Goal: Use online tool/utility: Utilize a website feature to perform a specific function

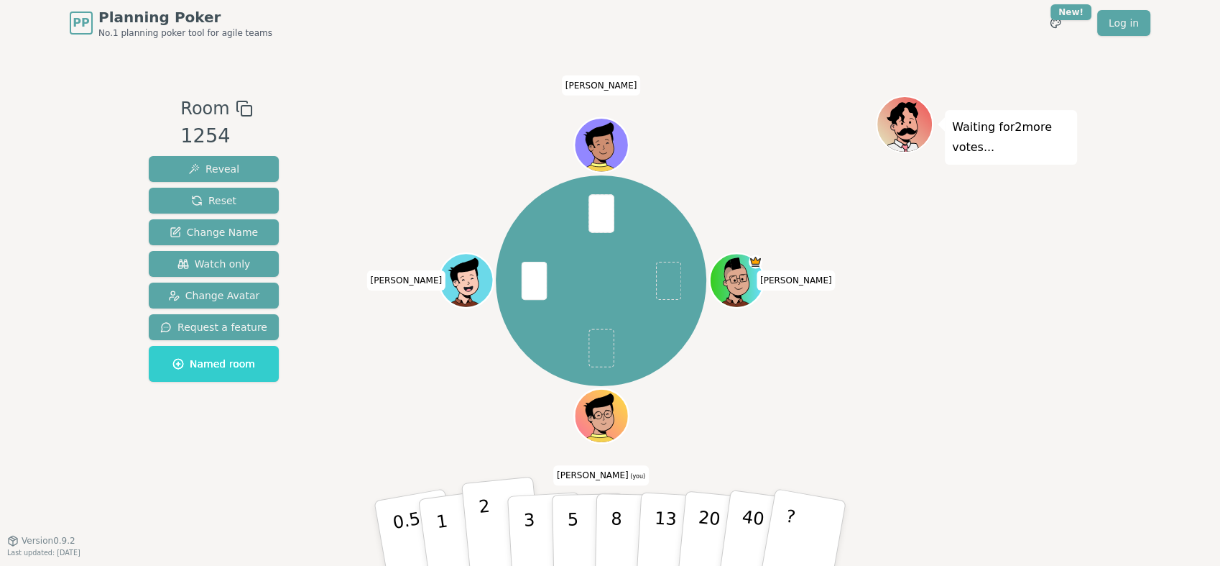
click at [483, 535] on p "2" at bounding box center [487, 535] width 19 height 78
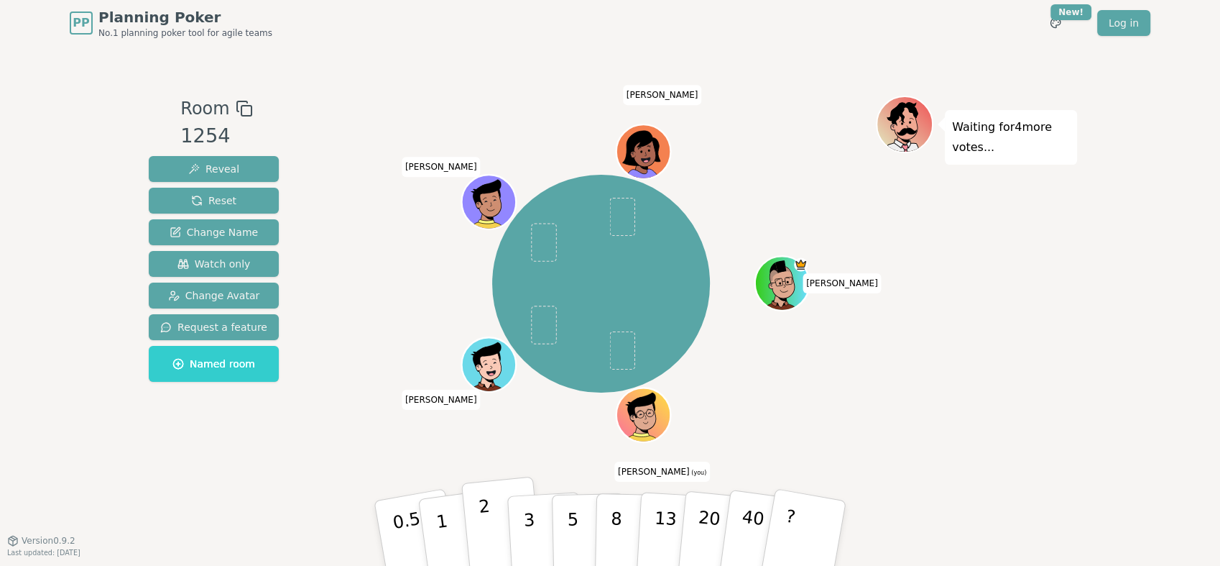
click at [494, 530] on button "2" at bounding box center [502, 534] width 82 height 114
click at [521, 514] on button "3" at bounding box center [546, 533] width 78 height 112
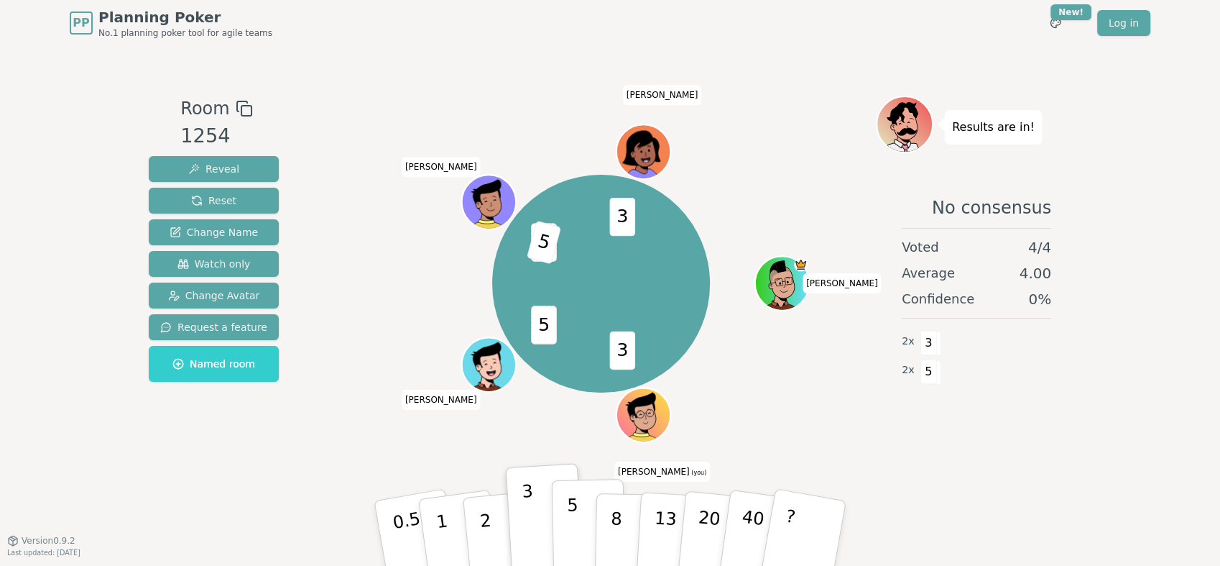
click at [581, 507] on button "5" at bounding box center [589, 533] width 74 height 109
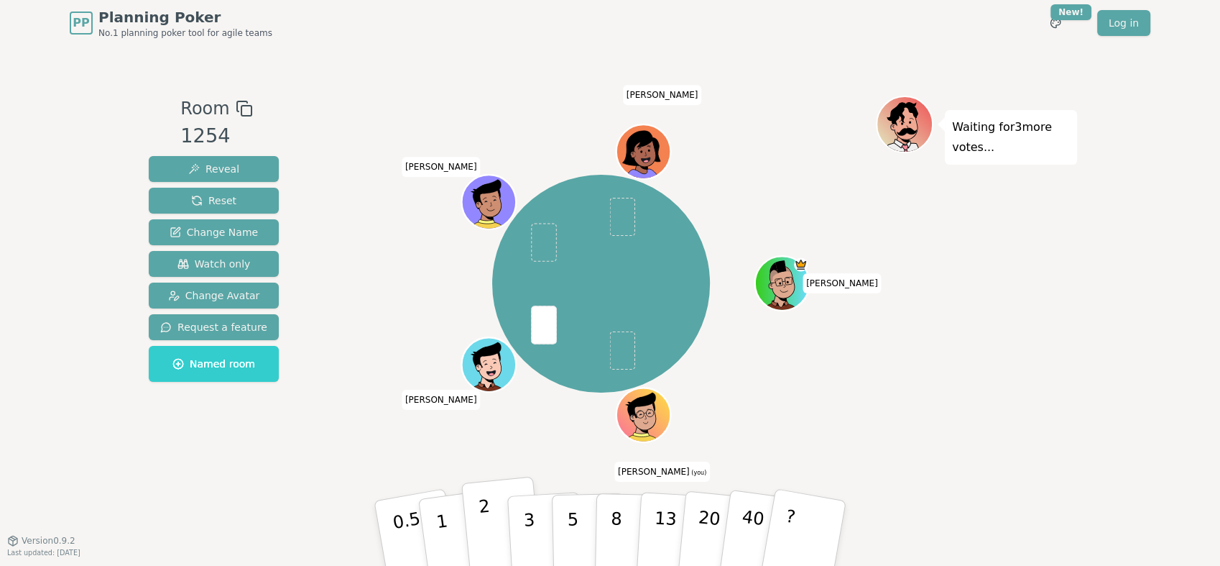
click at [491, 515] on button "2" at bounding box center [502, 534] width 82 height 114
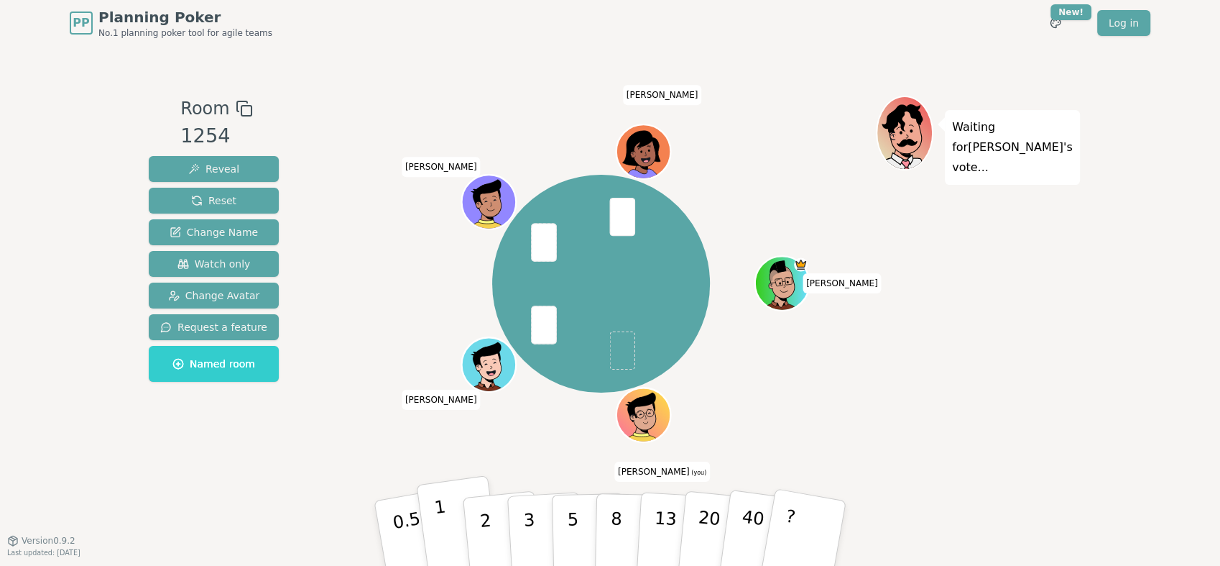
click at [443, 520] on p "1" at bounding box center [444, 535] width 22 height 78
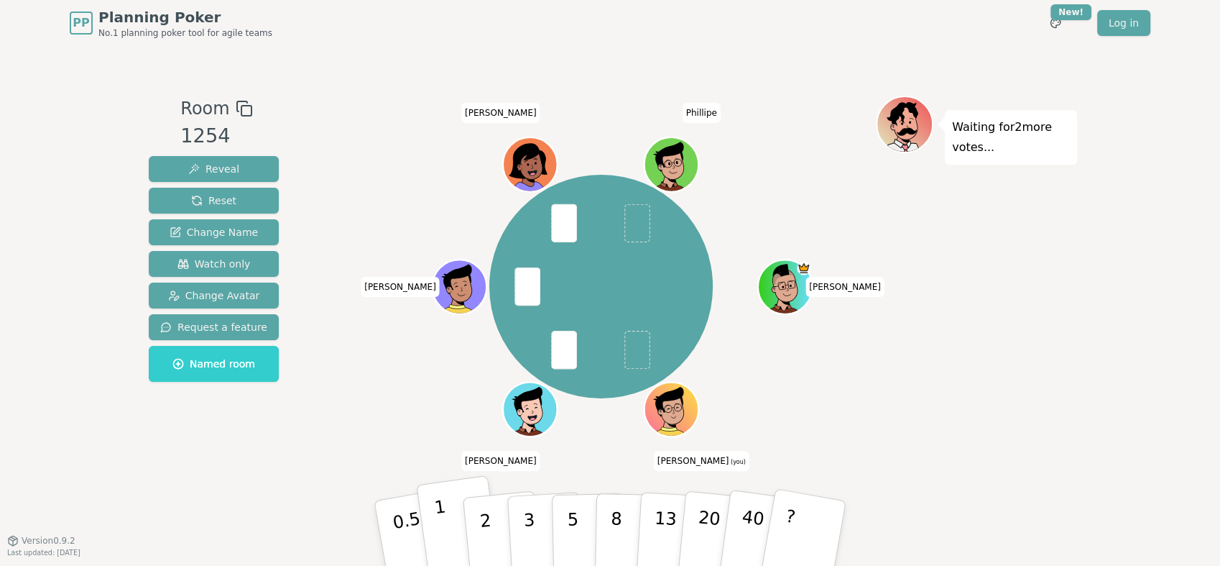
click at [438, 526] on p "1" at bounding box center [444, 535] width 22 height 78
click at [482, 513] on p "2" at bounding box center [487, 535] width 19 height 78
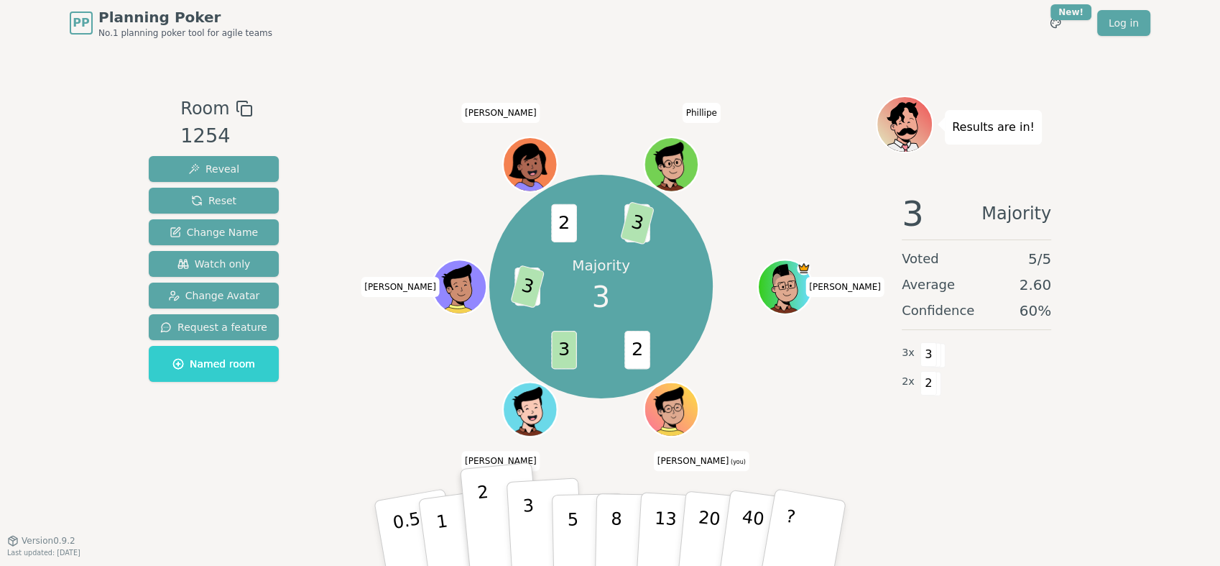
click at [540, 516] on button "3" at bounding box center [546, 533] width 78 height 112
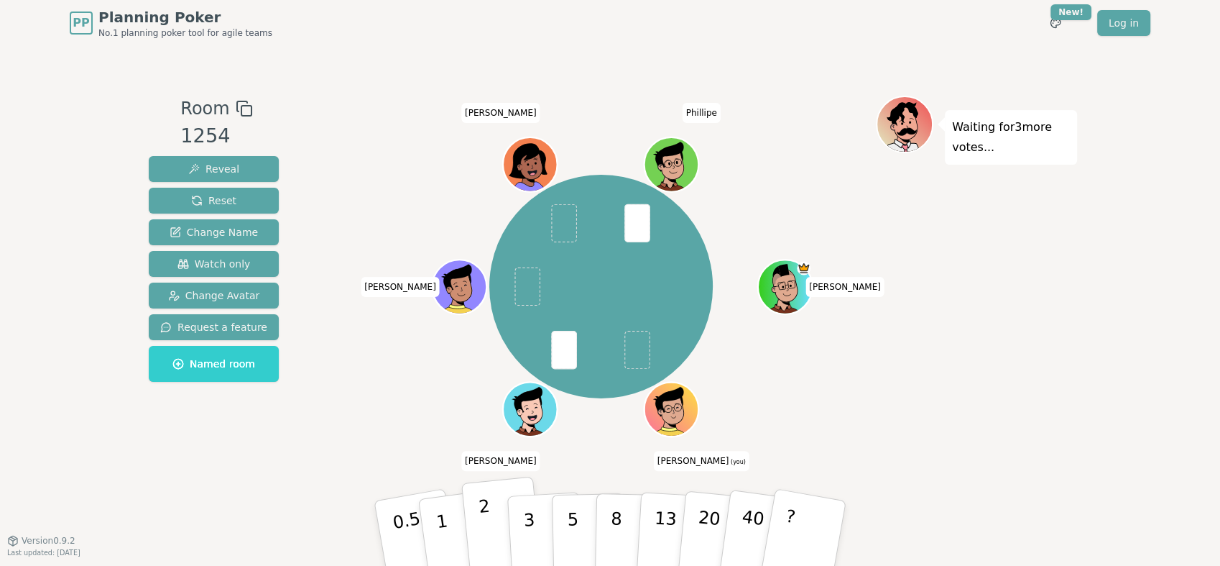
click at [494, 518] on button "2" at bounding box center [502, 534] width 82 height 114
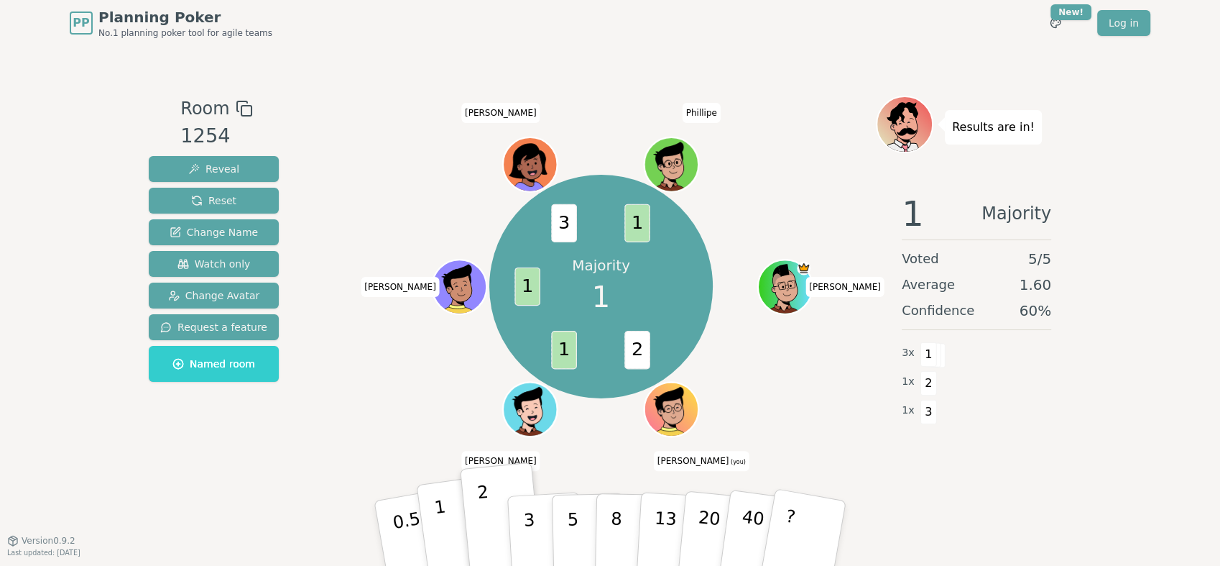
click at [452, 516] on button "1" at bounding box center [459, 533] width 86 height 116
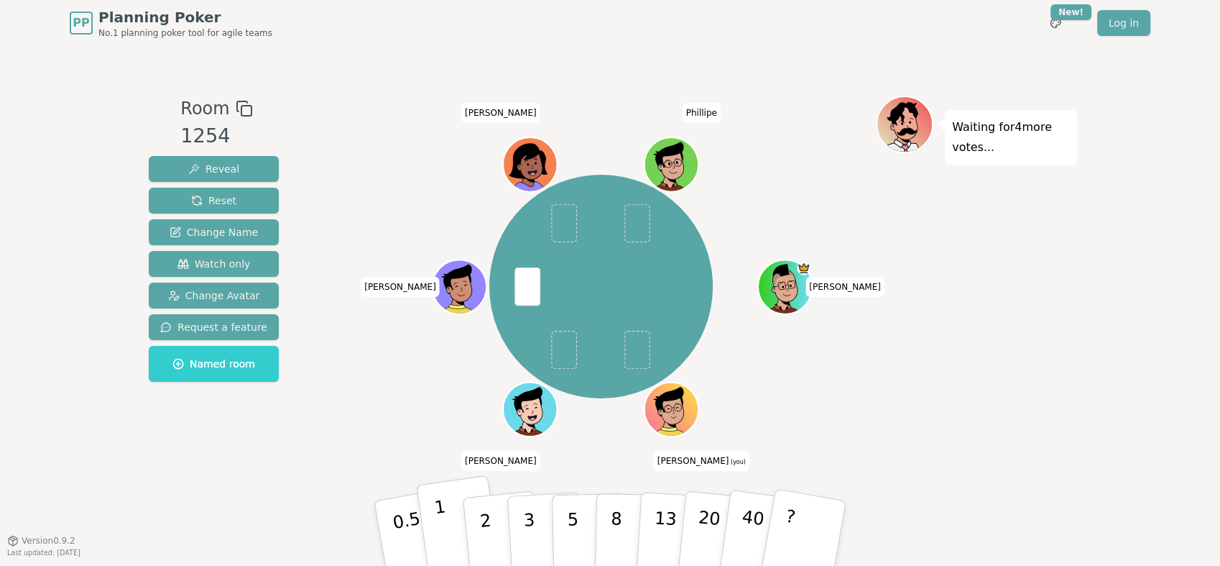
click at [446, 515] on button "1" at bounding box center [459, 533] width 86 height 116
click at [525, 524] on p "3" at bounding box center [531, 534] width 16 height 78
